Goal: Transaction & Acquisition: Book appointment/travel/reservation

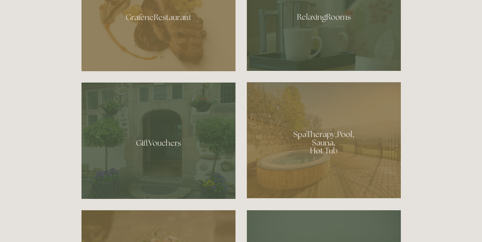
scroll to position [427, 0]
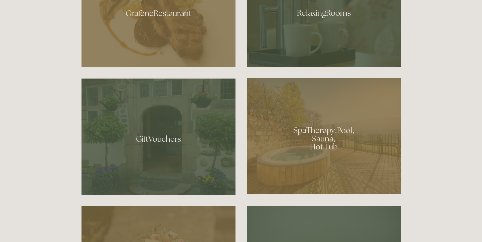
click at [300, 39] on div at bounding box center [324, 11] width 154 height 112
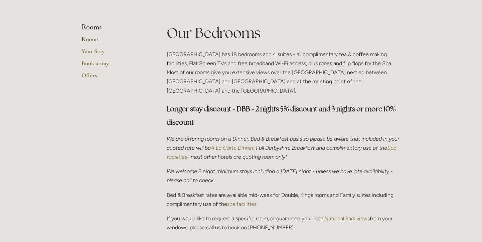
scroll to position [147, 0]
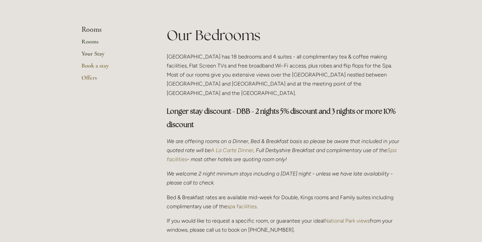
click at [100, 54] on link "Your Stay" at bounding box center [113, 56] width 64 height 12
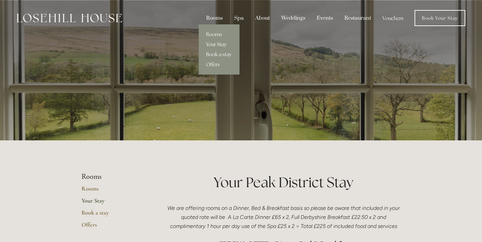
click at [220, 55] on link "Book a stay" at bounding box center [219, 54] width 41 height 10
